Goal: Information Seeking & Learning: Learn about a topic

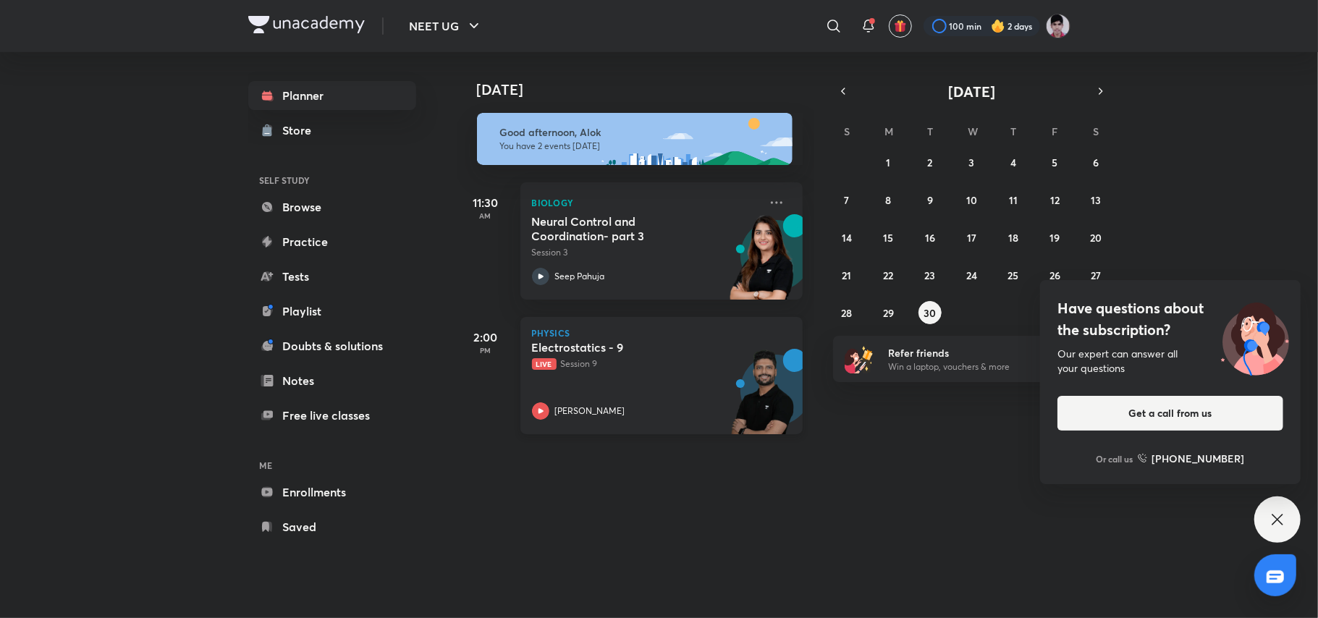
click at [667, 368] on p "Live Session 9" at bounding box center [645, 364] width 227 height 13
